Goal: Information Seeking & Learning: Learn about a topic

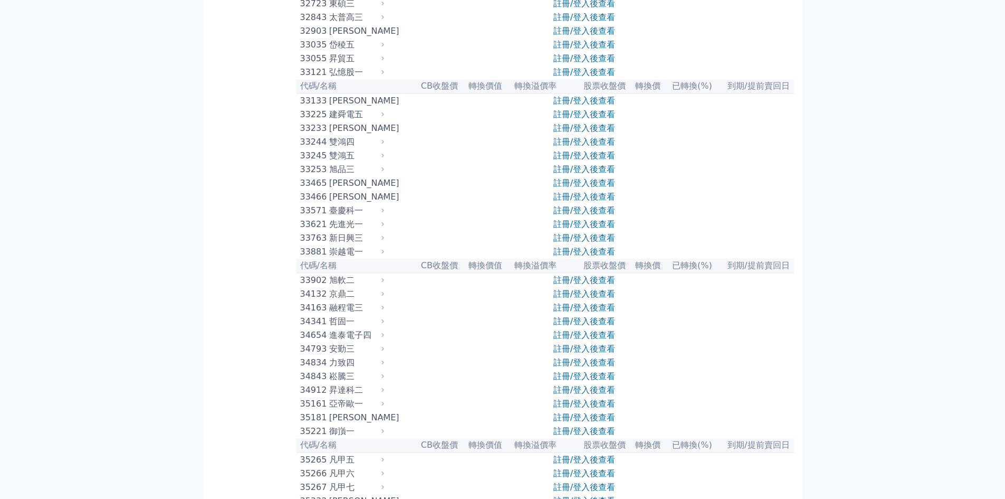
scroll to position [1741, 0]
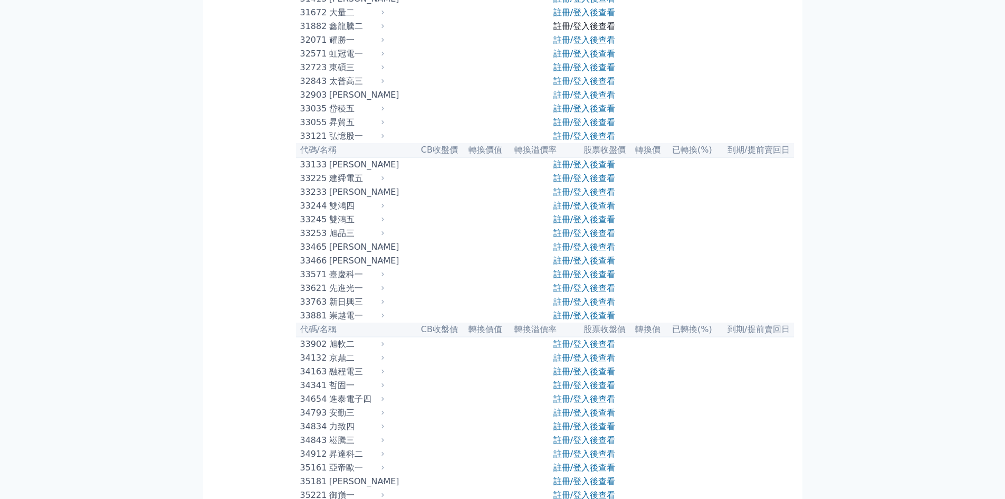
click at [587, 31] on link "註冊/登入後查看" at bounding box center [585, 26] width 62 height 10
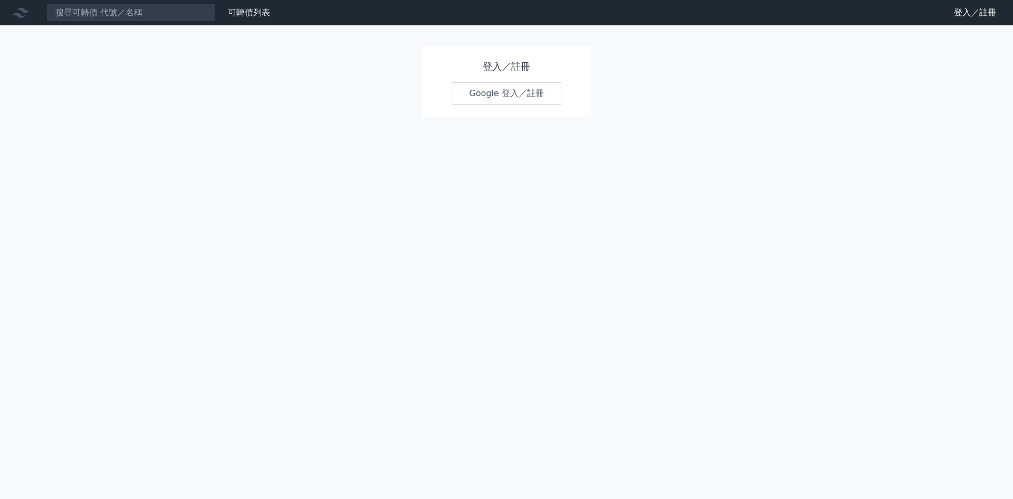
click at [509, 96] on link "Google 登入／註冊" at bounding box center [507, 93] width 110 height 22
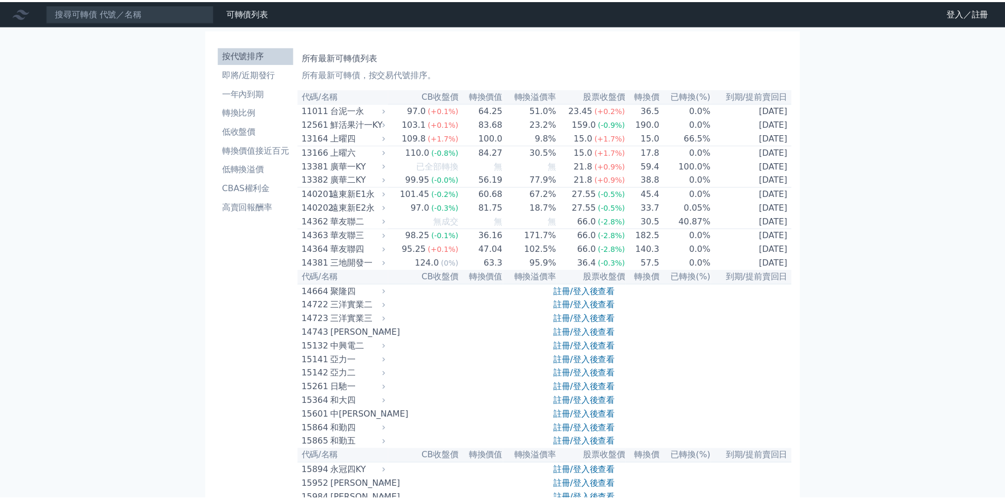
scroll to position [1741, 0]
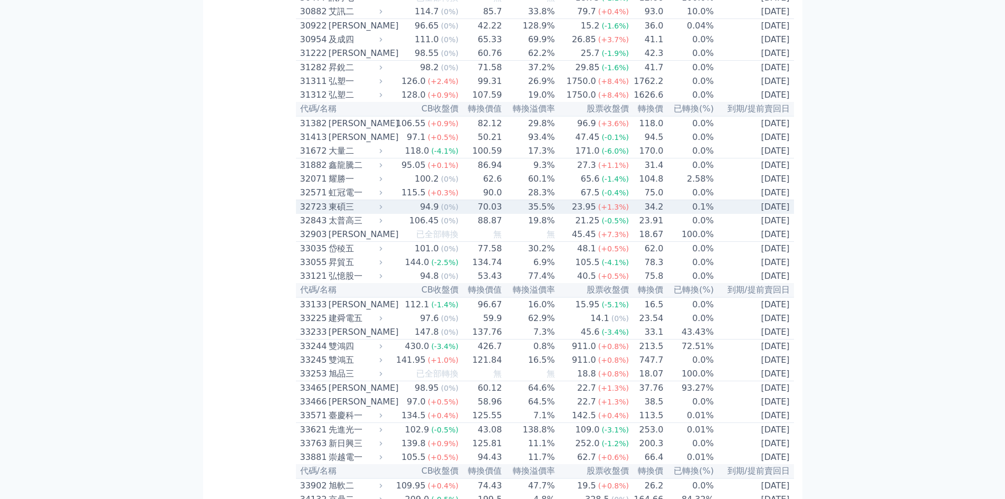
scroll to position [1636, 0]
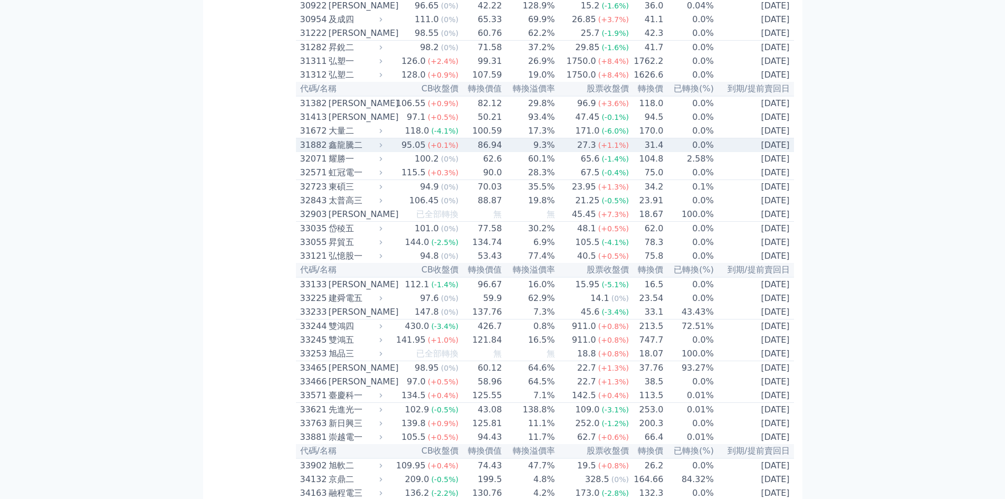
click at [644, 153] on td "31.4" at bounding box center [647, 145] width 34 height 14
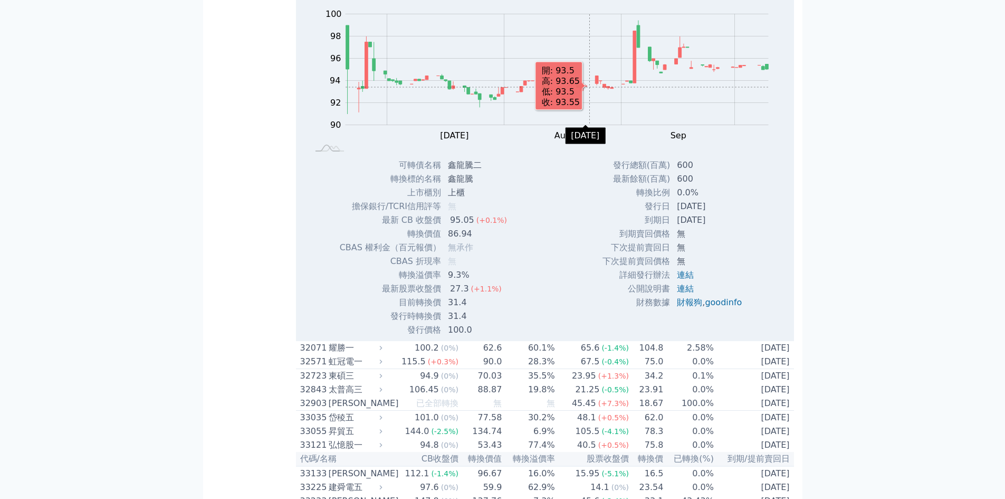
scroll to position [1794, 0]
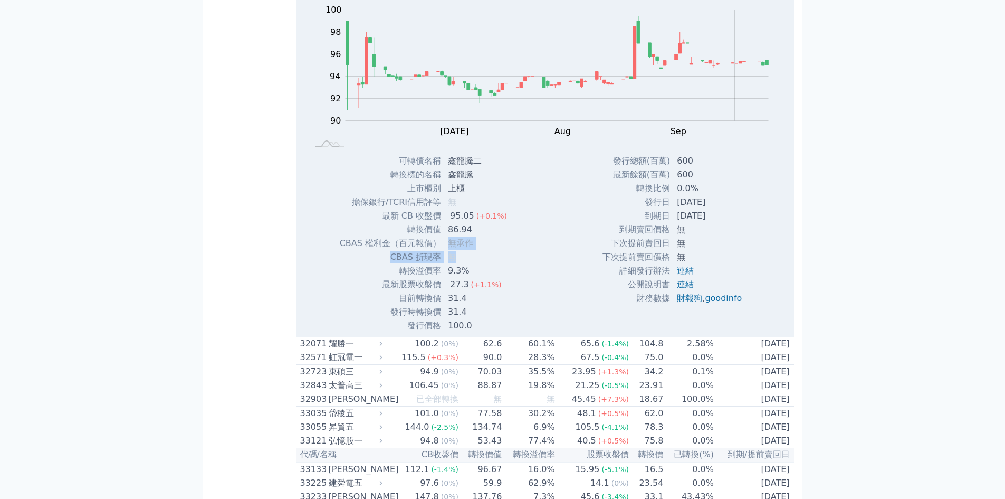
drag, startPoint x: 441, startPoint y: 368, endPoint x: 471, endPoint y: 388, distance: 35.4
click at [471, 332] on tbody "可轉債名稱 鑫龍騰二 轉換標的名稱 鑫龍騰 上市櫃別 上櫃 擔保銀行/TCRI信用評等 無 最新 CB 收盤價 95.05 (+0.1%) 轉換價值 86.9…" at bounding box center [427, 243] width 176 height 178
click at [471, 264] on td "無" at bounding box center [479, 257] width 74 height 14
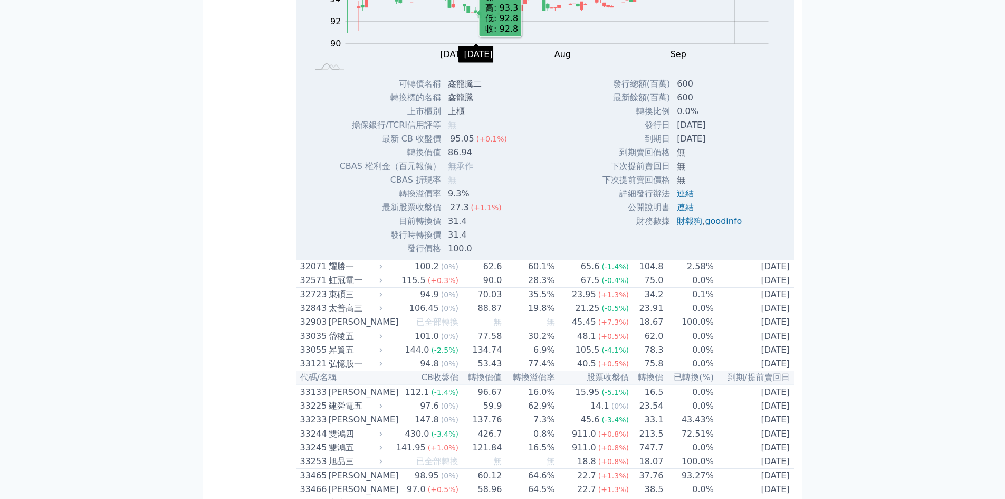
scroll to position [1900, 0]
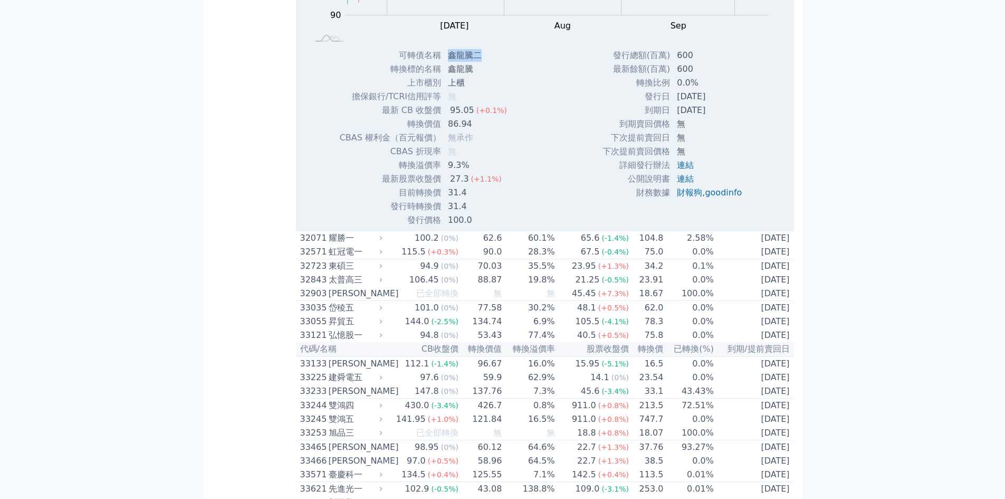
drag, startPoint x: 472, startPoint y: 182, endPoint x: 448, endPoint y: 182, distance: 23.7
click at [448, 62] on td "鑫龍騰二" at bounding box center [479, 56] width 74 height 14
copy td "鑫龍騰二"
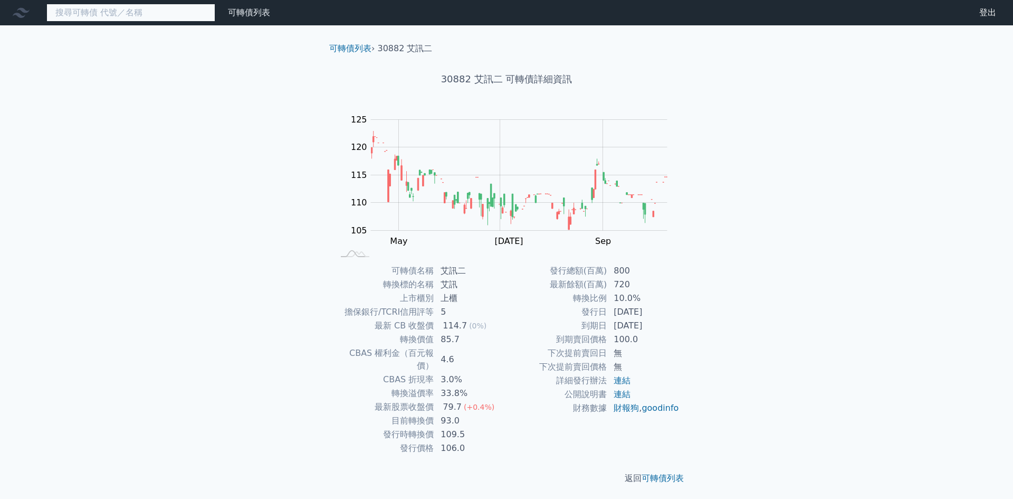
click at [167, 19] on input at bounding box center [130, 13] width 169 height 18
paste input "TCRI"
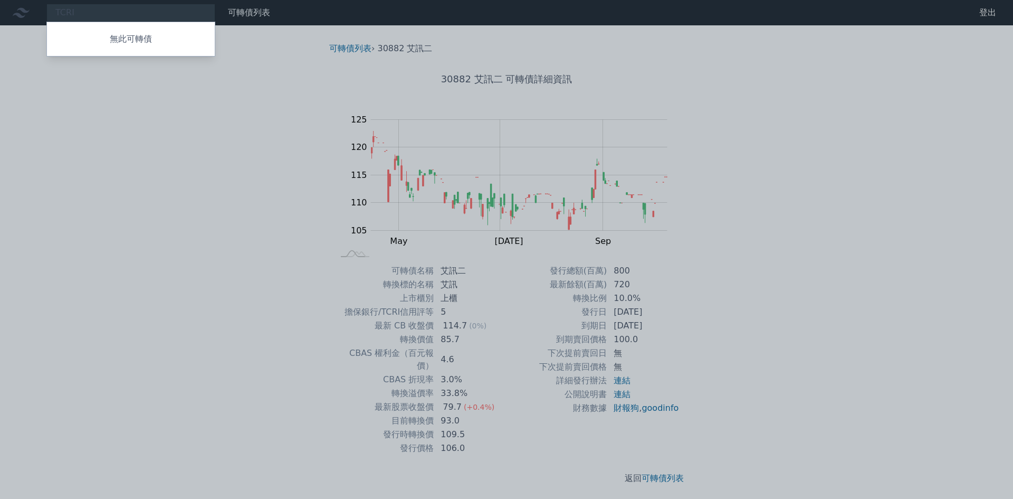
drag, startPoint x: 112, startPoint y: 16, endPoint x: 32, endPoint y: 14, distance: 80.8
click at [32, 14] on div at bounding box center [506, 249] width 1013 height 499
click at [106, 11] on div "TCRI 無此可轉債" at bounding box center [130, 13] width 169 height 18
type input "T"
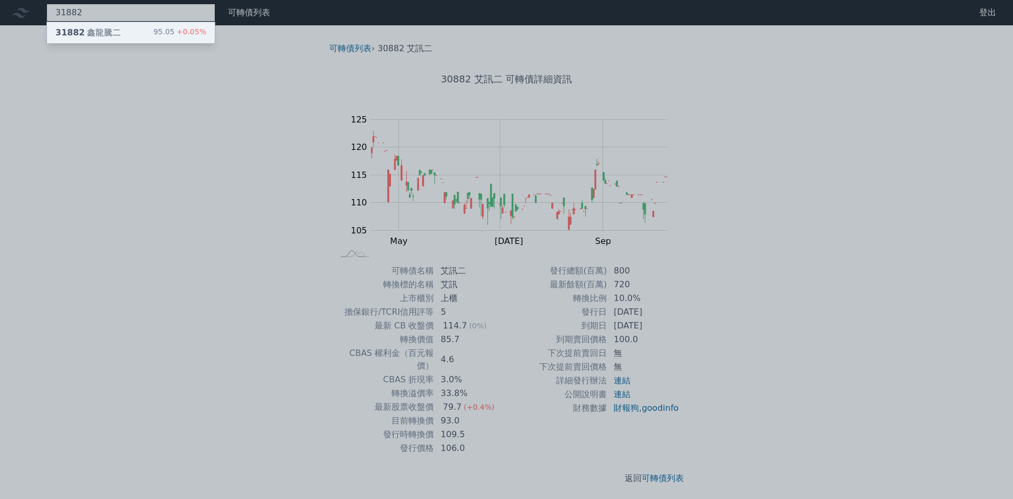
type input "31882"
click at [123, 30] on div "31882 鑫龍騰二 95.05 +0.05%" at bounding box center [131, 32] width 168 height 21
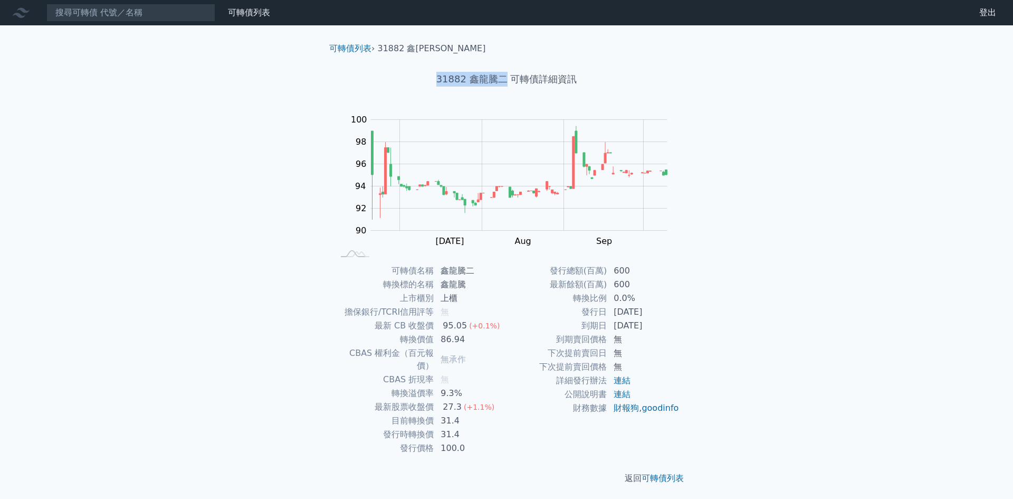
drag, startPoint x: 439, startPoint y: 81, endPoint x: 502, endPoint y: 84, distance: 63.9
click at [503, 84] on h1 "31882 鑫龍騰二 可轉債詳細資訊" at bounding box center [507, 79] width 372 height 15
copy h1 "31882 鑫龍騰二"
drag, startPoint x: 447, startPoint y: 328, endPoint x: 484, endPoint y: 330, distance: 37.0
click at [484, 330] on td "95.05 (+0.1%)" at bounding box center [470, 326] width 72 height 14
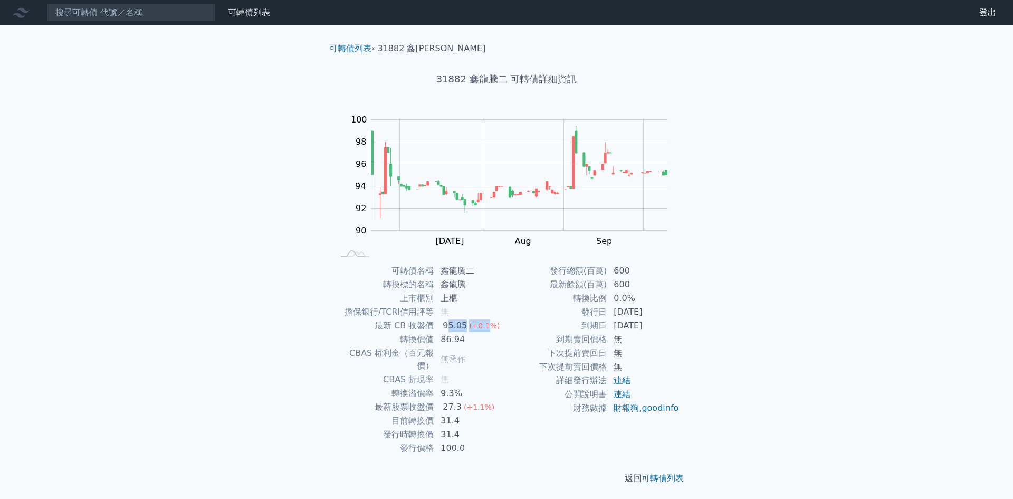
click at [484, 330] on span "(+0.1%)" at bounding box center [484, 325] width 31 height 8
drag, startPoint x: 445, startPoint y: 353, endPoint x: 465, endPoint y: 353, distance: 20.1
click at [465, 354] on span "無承作" at bounding box center [453, 359] width 25 height 10
